Goal: Use online tool/utility

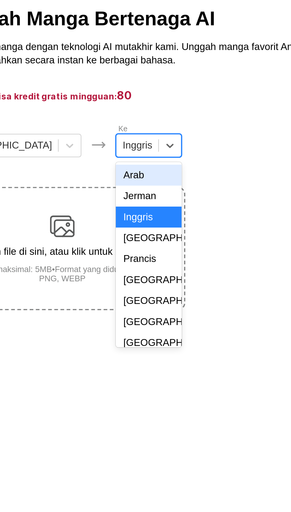
click at [172, 176] on div "[GEOGRAPHIC_DATA]" at bounding box center [188, 171] width 32 height 10
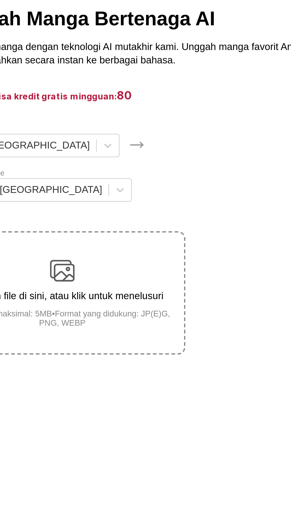
click at [168, 176] on p "Letakkan file di sini, atau klik untuk menelusuri" at bounding box center [146, 178] width 118 height 5
click at [0, 0] on input "Letakkan file di sini, atau klik untuk menelusuri Ukuran file maksimal: 5MB • F…" at bounding box center [0, 0] width 0 height 0
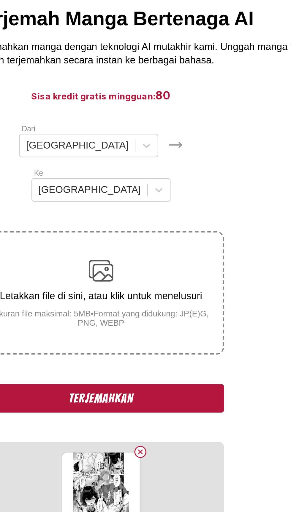
click at [182, 225] on button "Terjemahkan" at bounding box center [145, 228] width 119 height 14
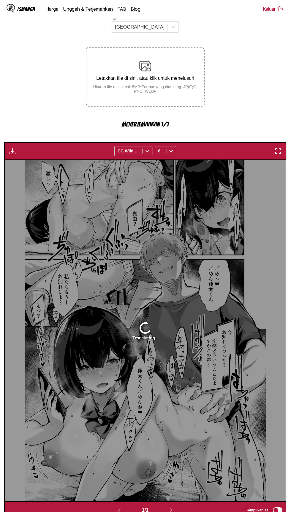
scroll to position [99, 0]
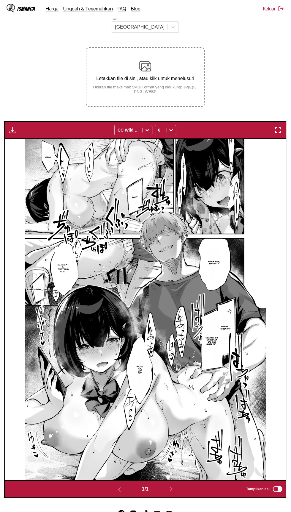
click at [278, 127] on img "button" at bounding box center [278, 130] width 7 height 7
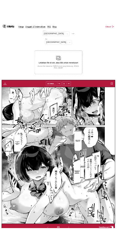
scroll to position [53, 0]
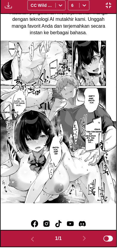
click at [110, 11] on img "button" at bounding box center [108, 8] width 7 height 7
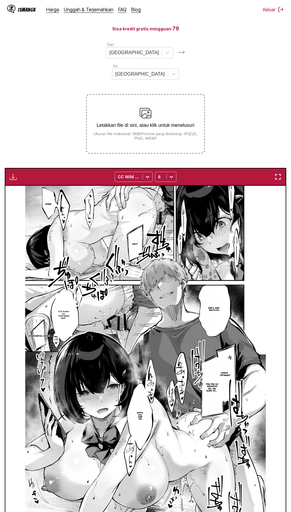
scroll to position [0, 0]
